Goal: Navigation & Orientation: Go to known website

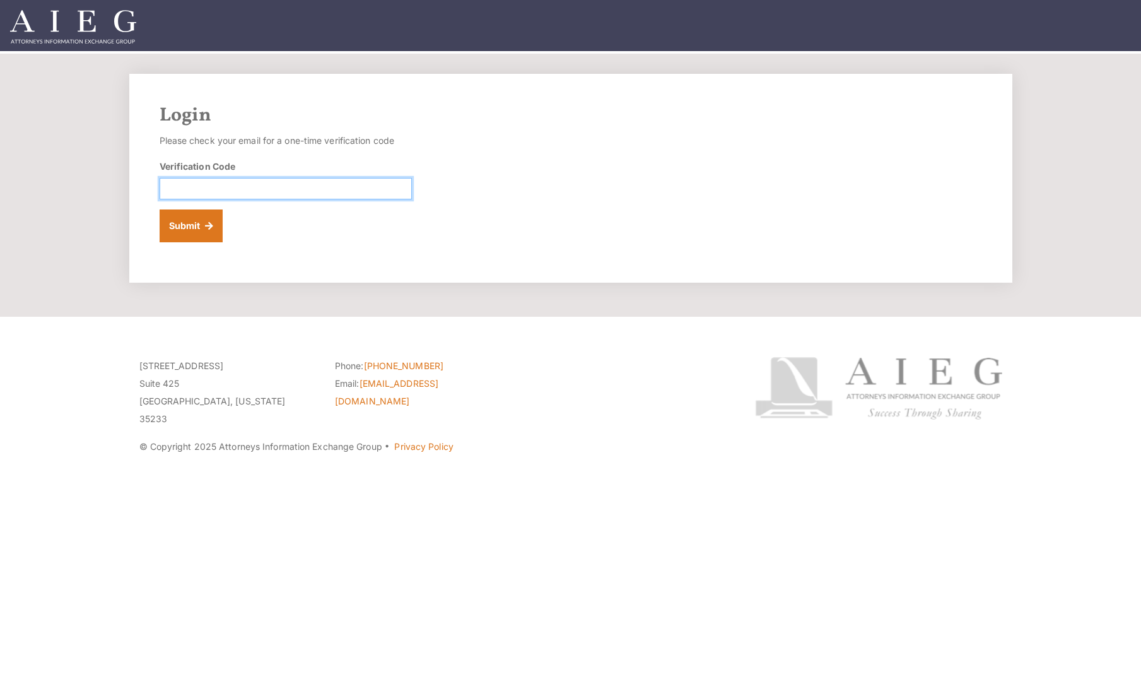
click at [358, 189] on input "Verification Code" at bounding box center [286, 188] width 252 height 21
paste input "910381"
type input "910381"
click at [160, 209] on button "Submit" at bounding box center [192, 225] width 64 height 33
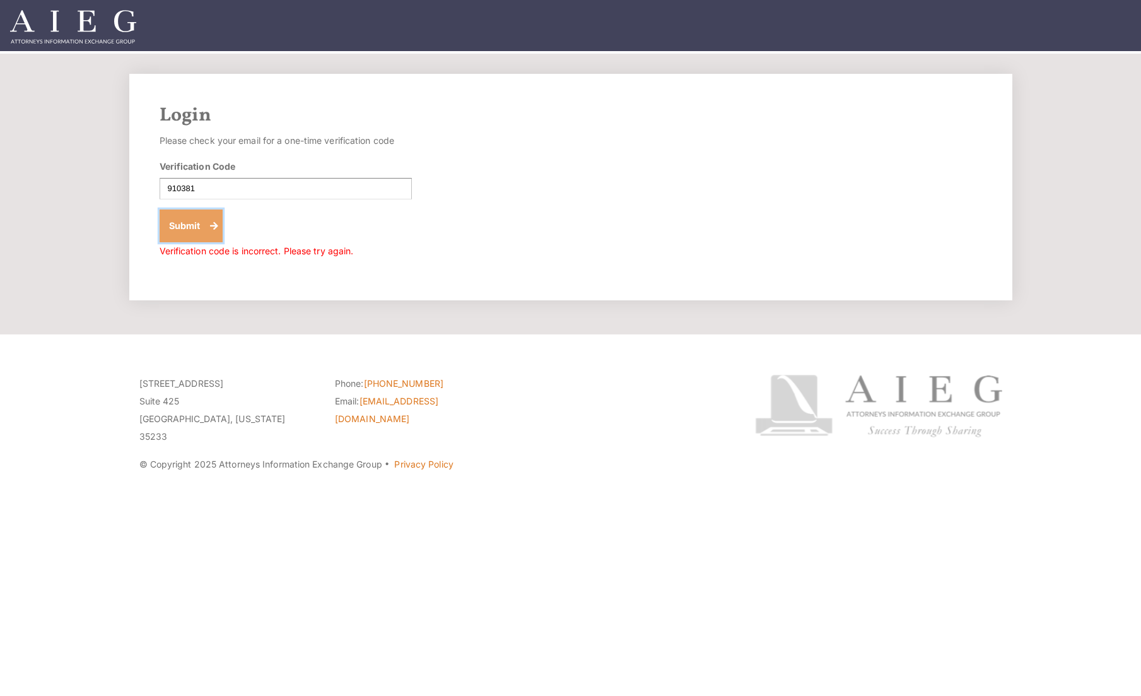
click at [208, 226] on button "Submit" at bounding box center [192, 225] width 64 height 33
click at [206, 189] on input "910381" at bounding box center [286, 188] width 252 height 21
paste input "647913"
type input "647913"
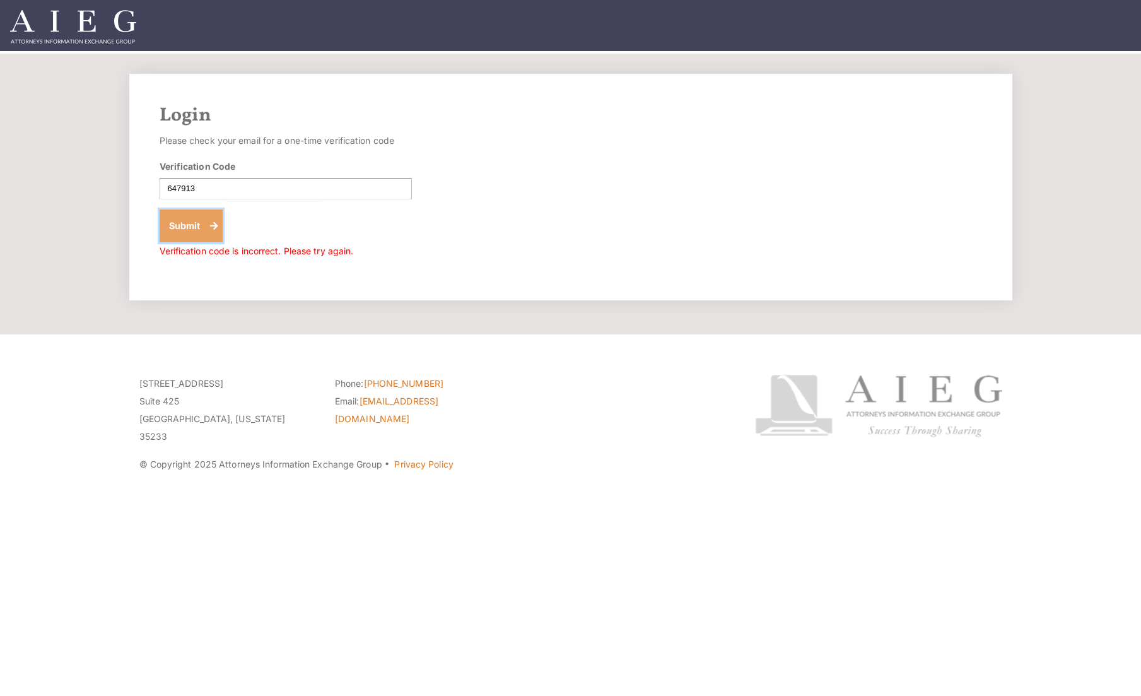
click at [191, 227] on button "Submit" at bounding box center [192, 225] width 64 height 33
